Goal: Information Seeking & Learning: Learn about a topic

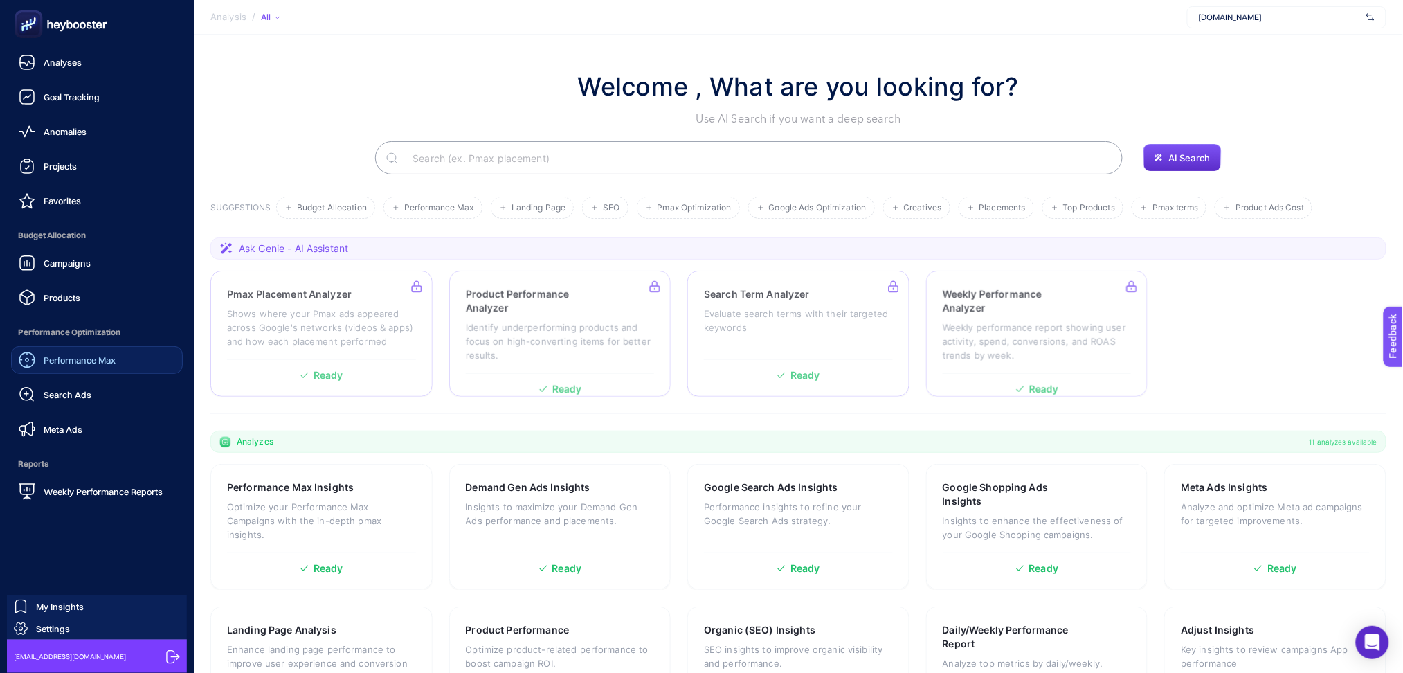
click at [96, 368] on div "Performance Max" at bounding box center [67, 360] width 97 height 17
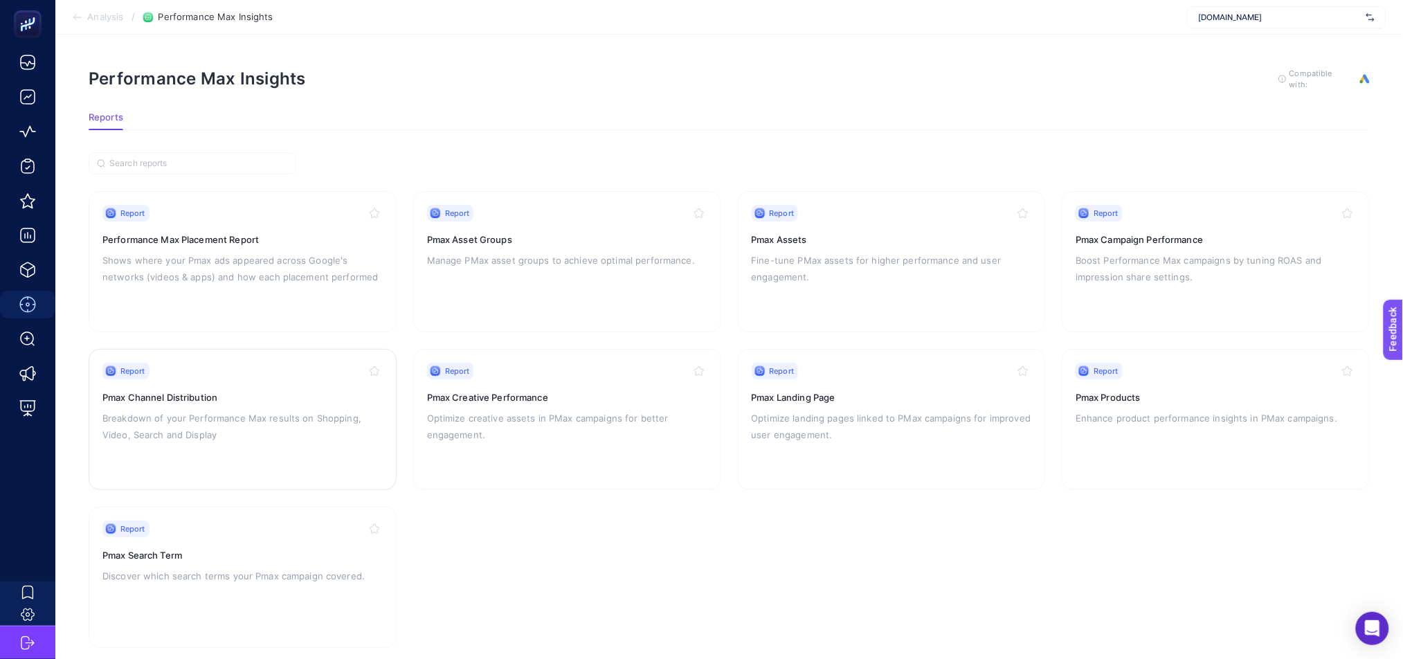
click at [235, 424] on p "Breakdown of your Performance Max results on Shopping, Video, Search and Display" at bounding box center [242, 426] width 280 height 33
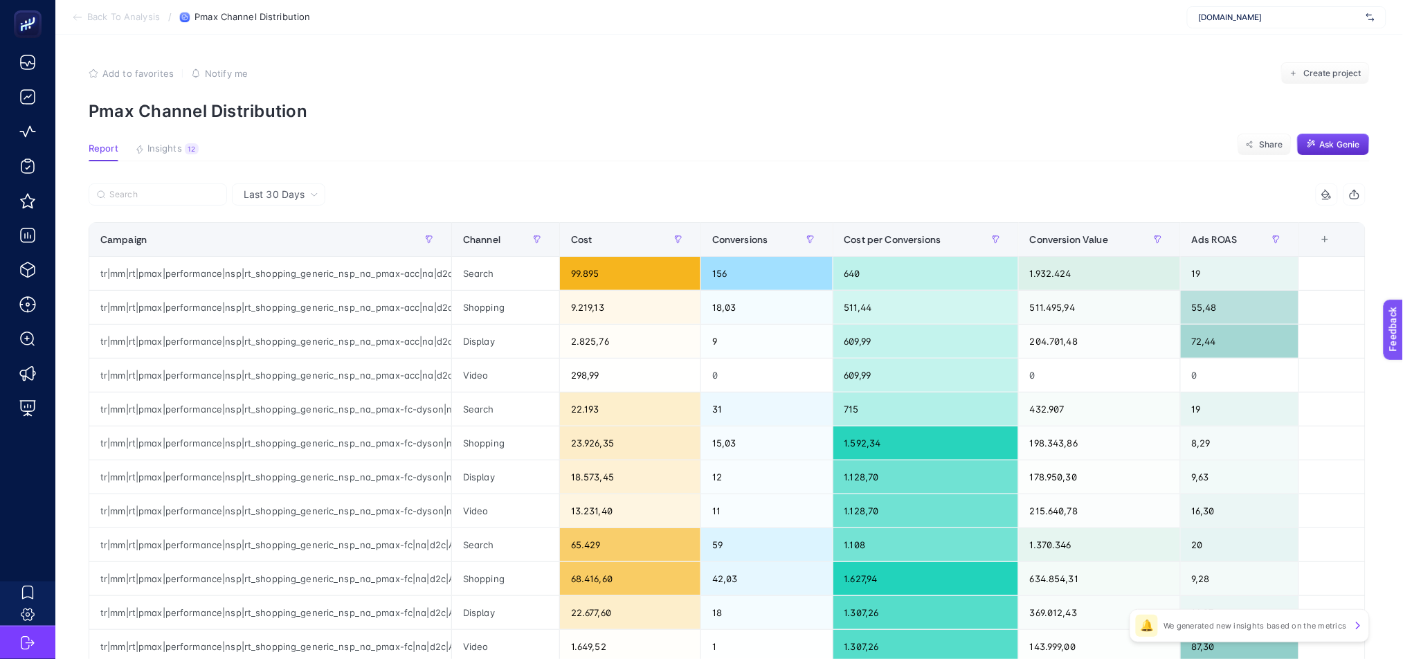
click at [261, 193] on span "Last 30 Days" at bounding box center [274, 195] width 61 height 14
drag, startPoint x: 296, startPoint y: 224, endPoint x: 289, endPoint y: 244, distance: 21.2
click at [290, 243] on ul "Last 30 Days Last 7 Days" at bounding box center [279, 236] width 92 height 57
click at [289, 244] on div "Campaign" at bounding box center [270, 239] width 340 height 22
click at [267, 188] on span "Last 30 Days" at bounding box center [274, 195] width 61 height 14
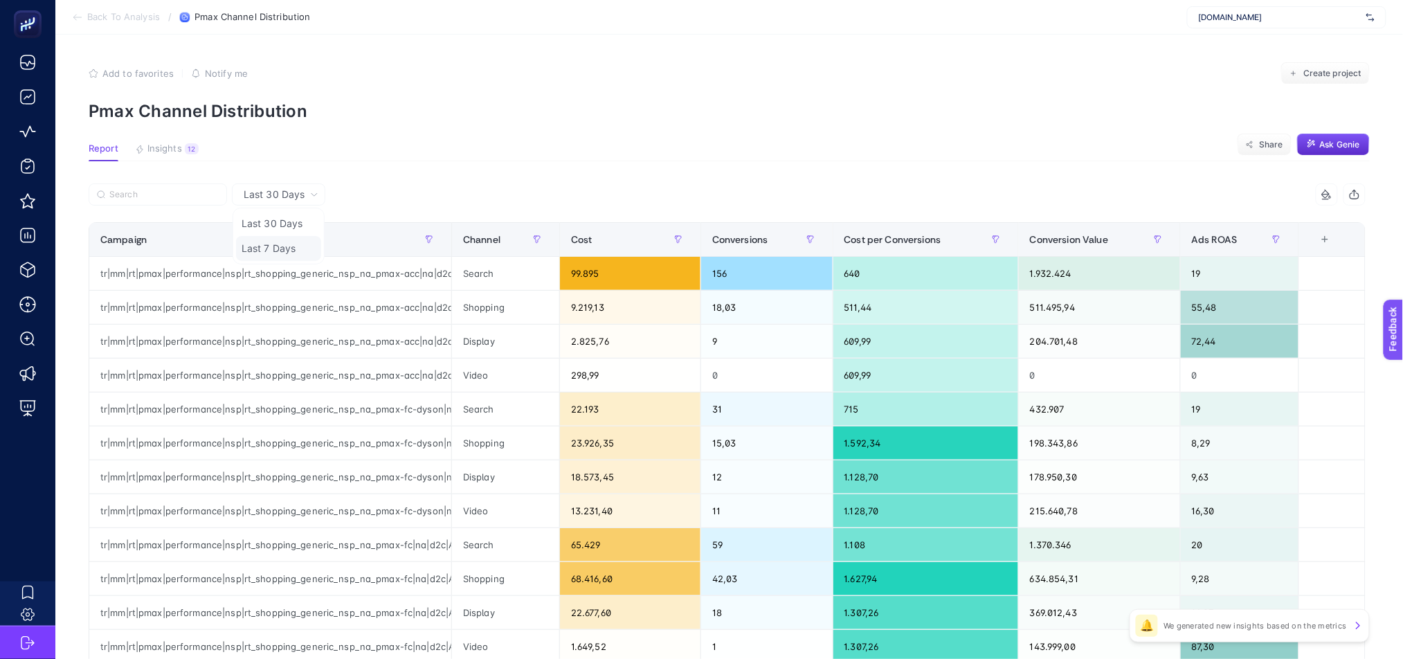
click at [271, 247] on li "Last 7 Days" at bounding box center [278, 248] width 85 height 25
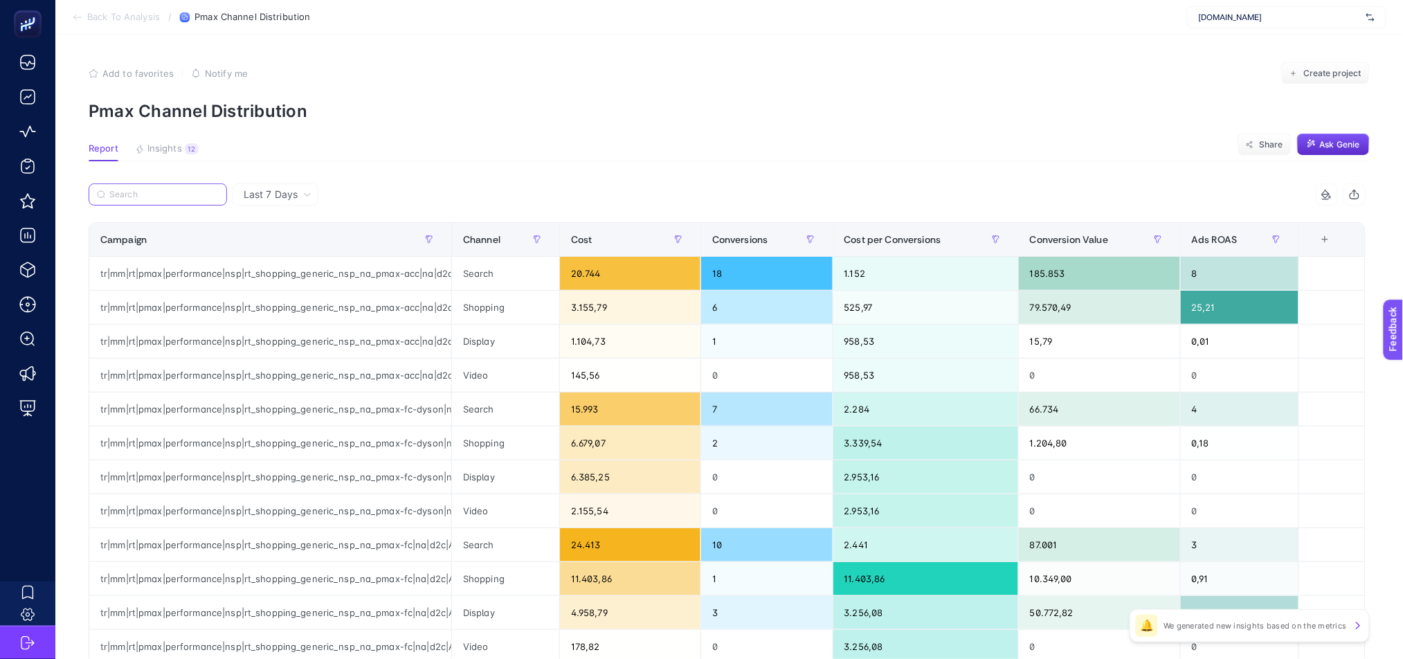
click at [180, 199] on input "Search" at bounding box center [163, 195] width 109 height 10
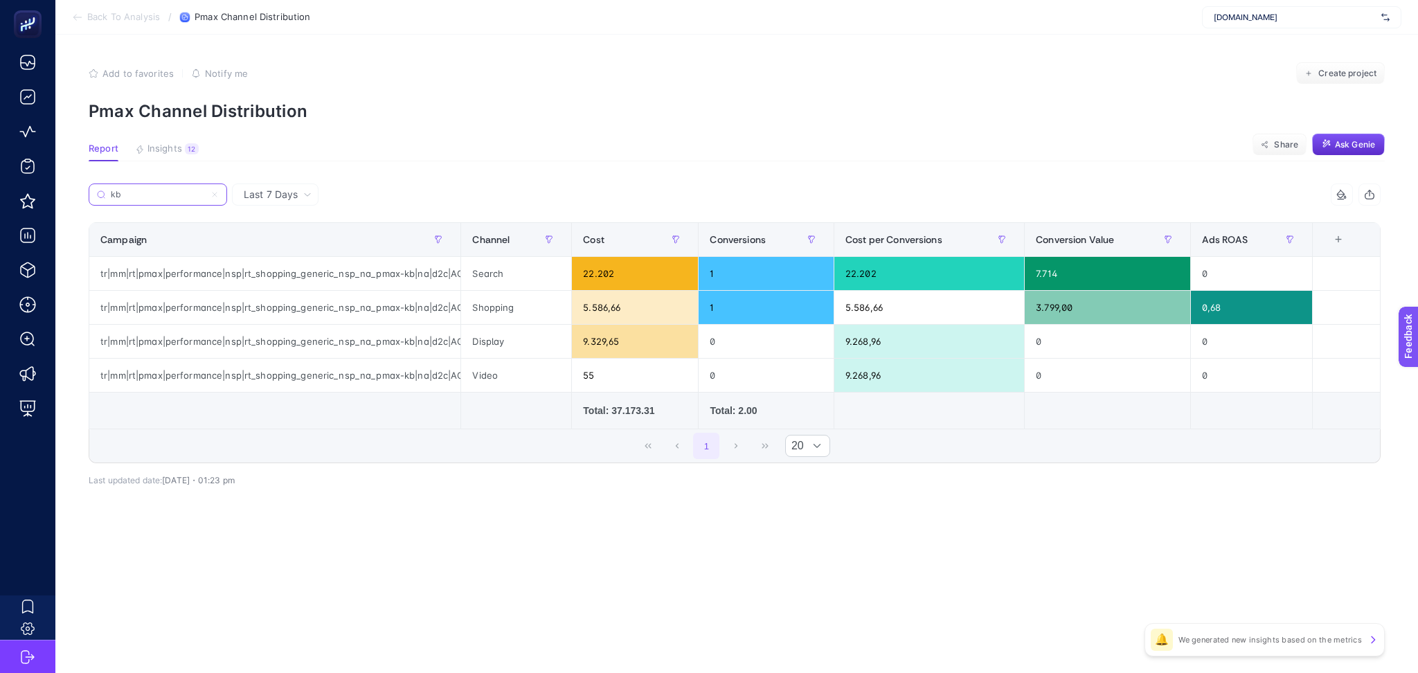
type input "kb"
